Goal: Check status: Check status

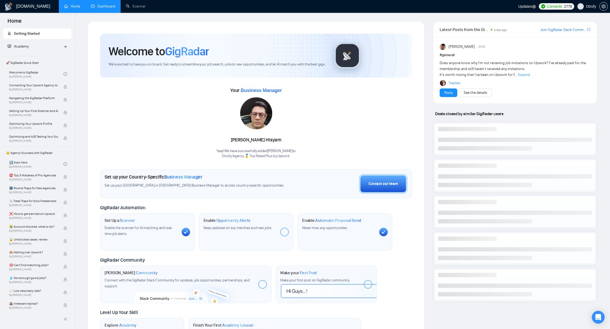
click at [104, 4] on link "Dashboard" at bounding box center [103, 6] width 24 height 5
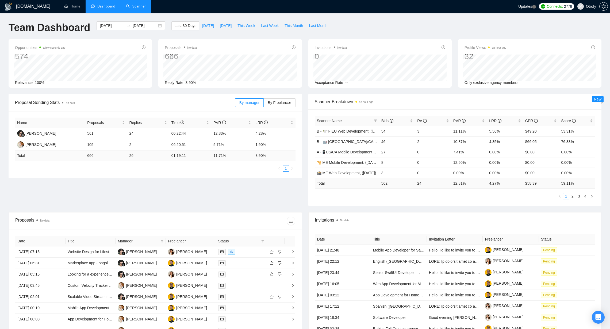
click at [138, 4] on link "Scanner" at bounding box center [136, 6] width 20 height 5
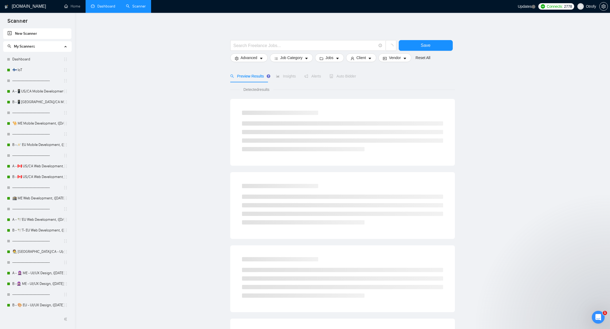
click at [98, 9] on link "Dashboard" at bounding box center [103, 6] width 24 height 5
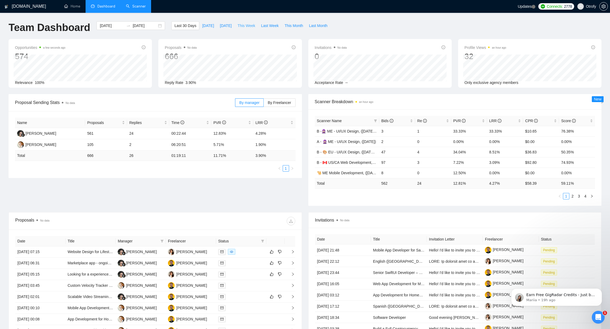
click at [247, 27] on span "This Week" at bounding box center [247, 26] width 18 height 6
type input "[DATE]"
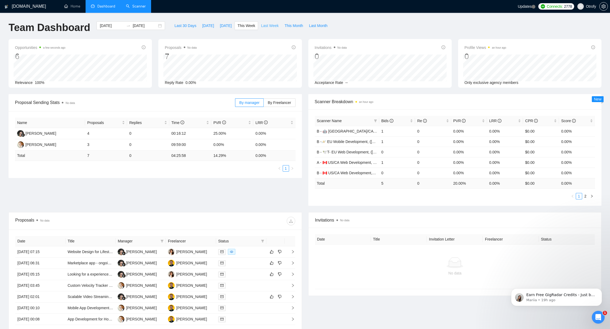
click at [271, 25] on span "Last Week" at bounding box center [270, 26] width 18 height 6
type input "[DATE]"
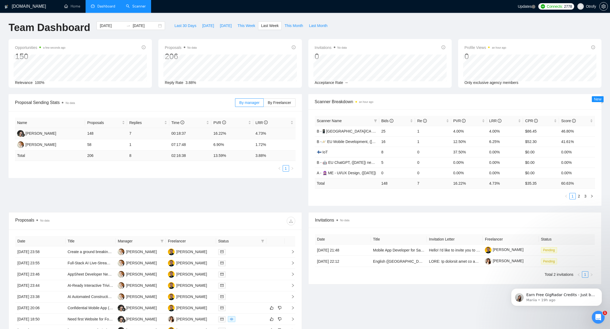
click at [90, 132] on td "148" at bounding box center [106, 133] width 42 height 11
copy td "148"
click at [89, 145] on td "58" at bounding box center [106, 144] width 42 height 11
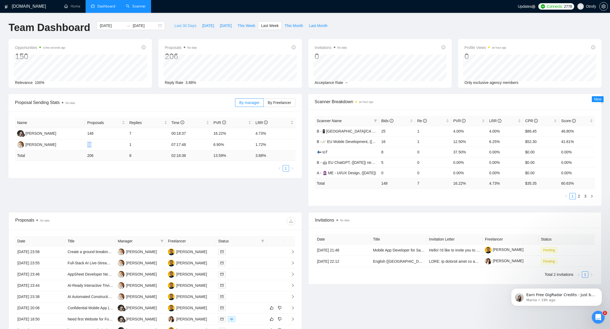
copy td "58"
click at [242, 187] on div "Proposal Sending Stats No data By manager By Freelancer Name Proposals Replies …" at bounding box center [305, 153] width 600 height 118
click at [262, 190] on div "Proposal Sending Stats No data By manager By Freelancer Name Proposals Replies …" at bounding box center [304, 153] width 599 height 118
click at [240, 200] on div "Proposal Sending Stats No data By manager By Freelancer Name Proposals Replies …" at bounding box center [304, 153] width 599 height 118
click at [407, 121] on span "Bids" at bounding box center [395, 121] width 28 height 6
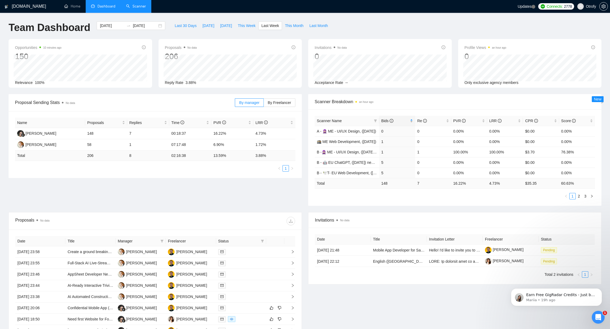
click at [407, 121] on span "Bids" at bounding box center [395, 121] width 28 height 6
click at [200, 197] on div "Proposal Sending Stats No data By manager By Freelancer Name Proposals Replies …" at bounding box center [304, 153] width 599 height 118
